Goal: Task Accomplishment & Management: Use online tool/utility

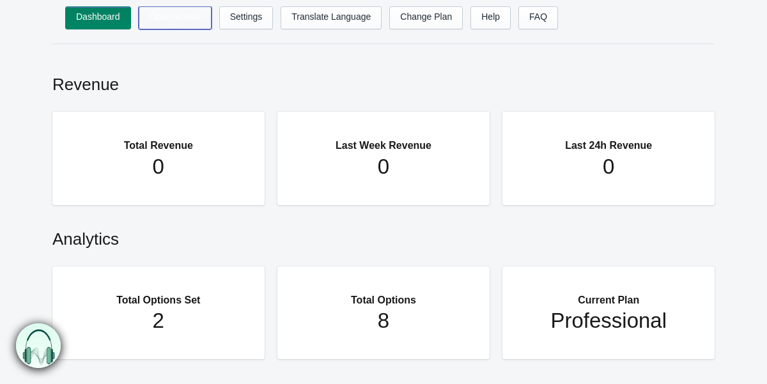
click at [175, 18] on link "Options Sets" at bounding box center [175, 17] width 73 height 23
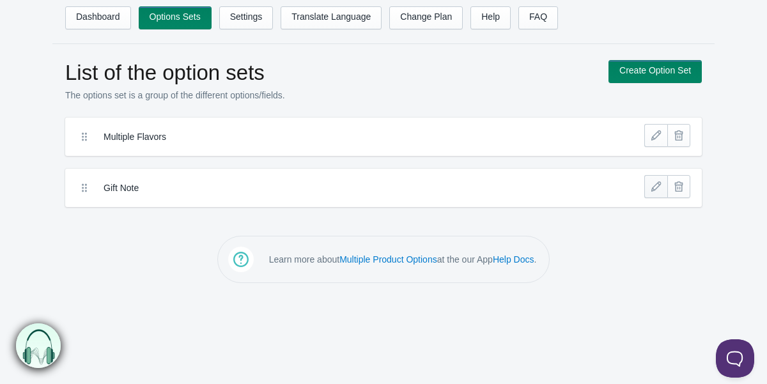
click at [657, 184] on link at bounding box center [655, 186] width 23 height 23
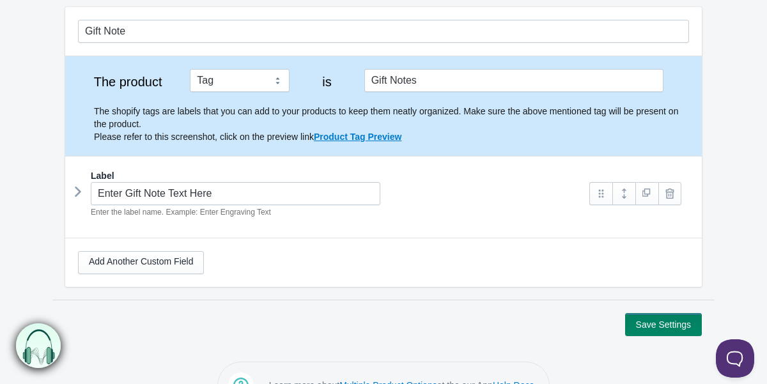
scroll to position [151, 0]
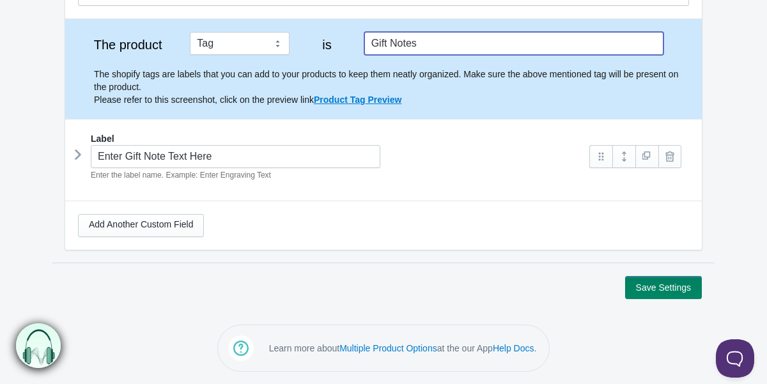
drag, startPoint x: 426, startPoint y: 45, endPoint x: 356, endPoint y: 47, distance: 70.3
click at [355, 48] on div "The product Tag Vendor Type URL Handle All Products is Gift Notes The shopify t…" at bounding box center [383, 69] width 611 height 74
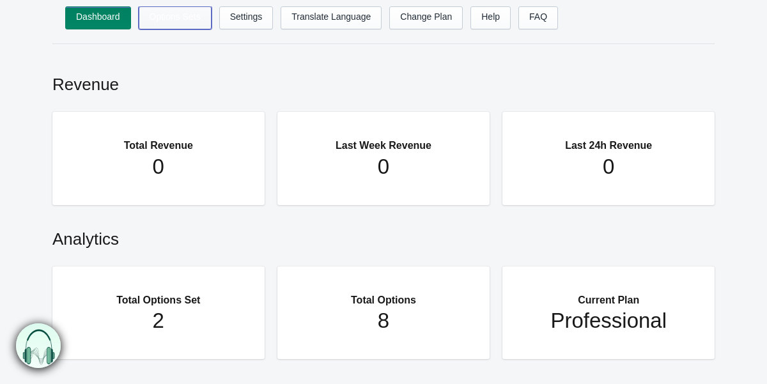
click at [179, 7] on link "Options Sets" at bounding box center [175, 17] width 73 height 23
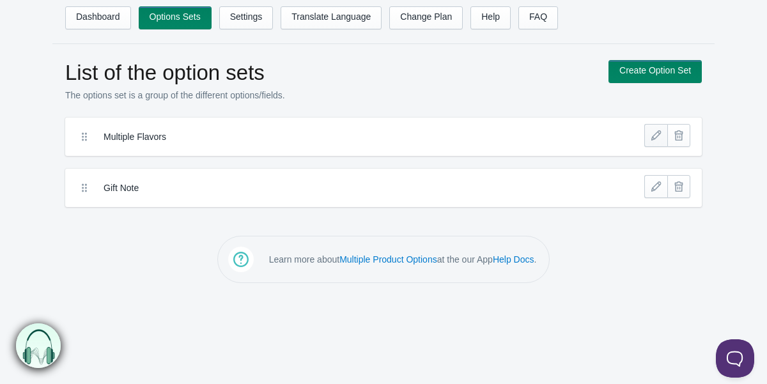
click at [655, 136] on link at bounding box center [655, 135] width 23 height 23
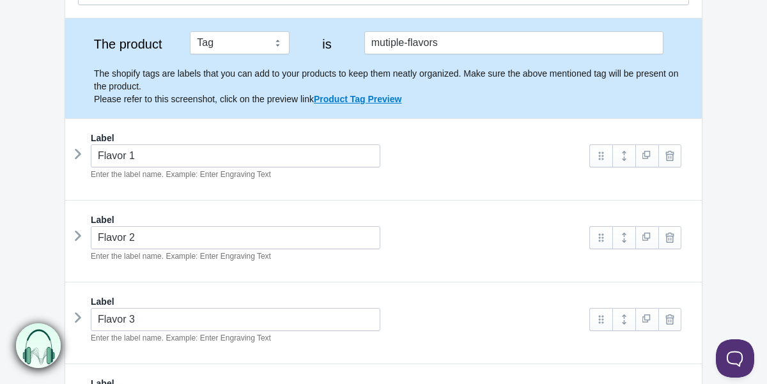
scroll to position [177, 0]
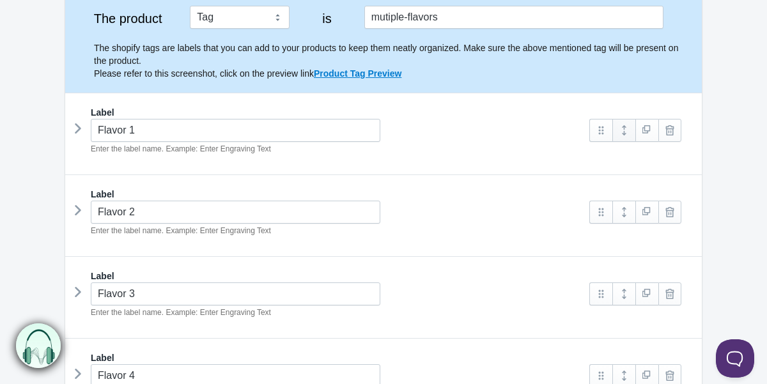
click at [627, 134] on link at bounding box center [623, 130] width 23 height 23
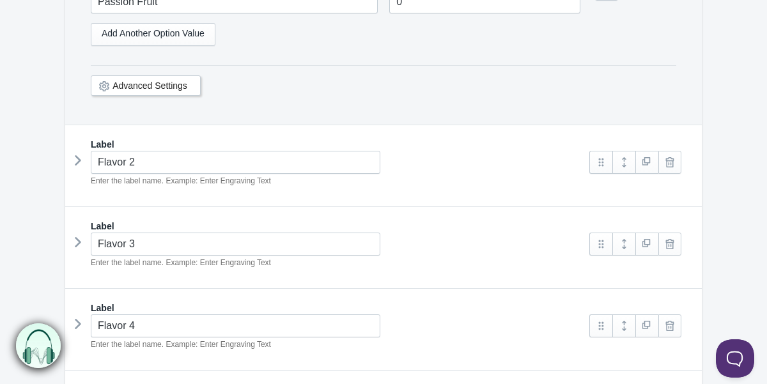
scroll to position [953, 0]
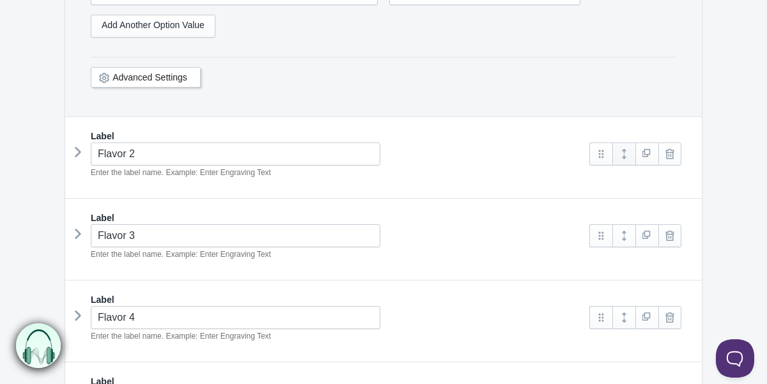
click at [625, 151] on link at bounding box center [623, 154] width 23 height 23
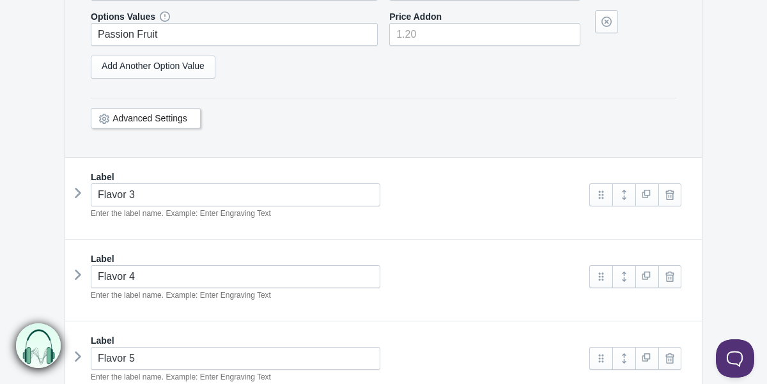
scroll to position [1719, 0]
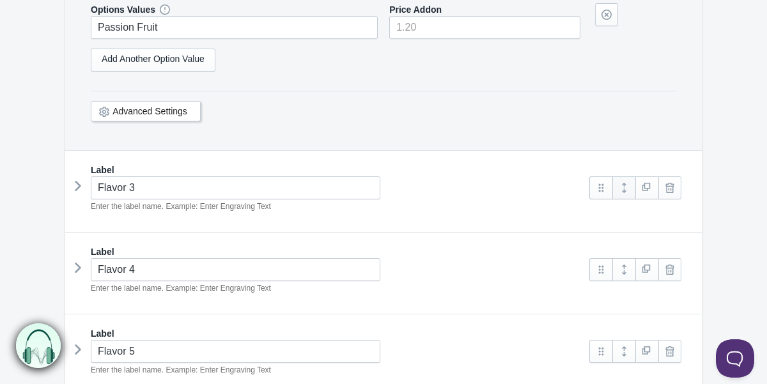
click at [625, 189] on link at bounding box center [623, 187] width 23 height 23
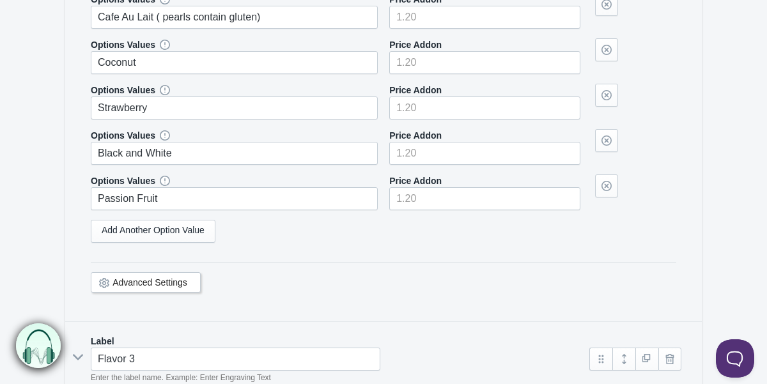
scroll to position [1461, 0]
